Goal: Transaction & Acquisition: Purchase product/service

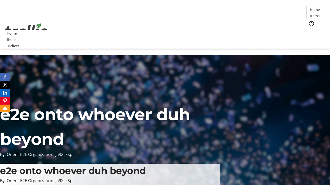
click at [310, 30] on span "Tickets" at bounding box center [316, 32] width 12 height 5
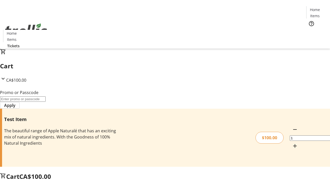
type input "PERCENT"
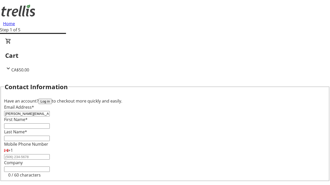
type input "[PERSON_NAME][EMAIL_ADDRESS][DOMAIN_NAME]"
type input "[PERSON_NAME]"
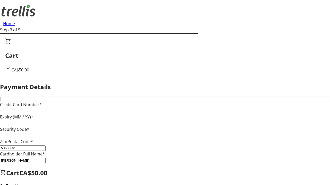
type input "V1Y 0C2"
